Goal: Navigation & Orientation: Find specific page/section

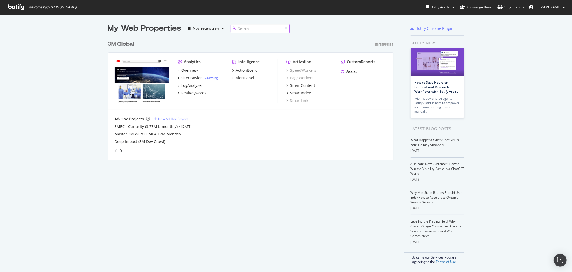
scroll to position [122, 286]
click at [131, 44] on div "3M Global" at bounding box center [121, 44] width 26 height 8
